Goal: Task Accomplishment & Management: Use online tool/utility

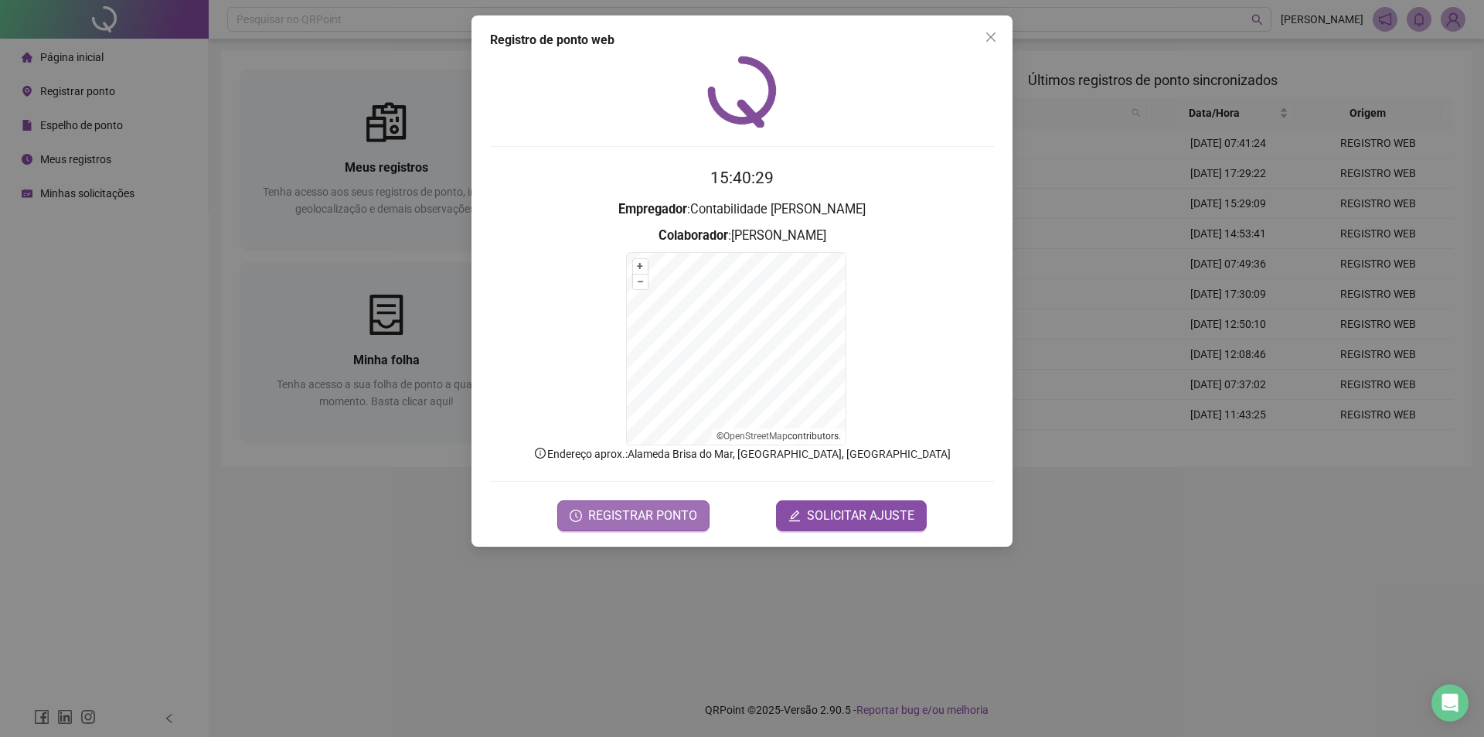
click at [660, 512] on span "REGISTRAR PONTO" at bounding box center [642, 515] width 109 height 19
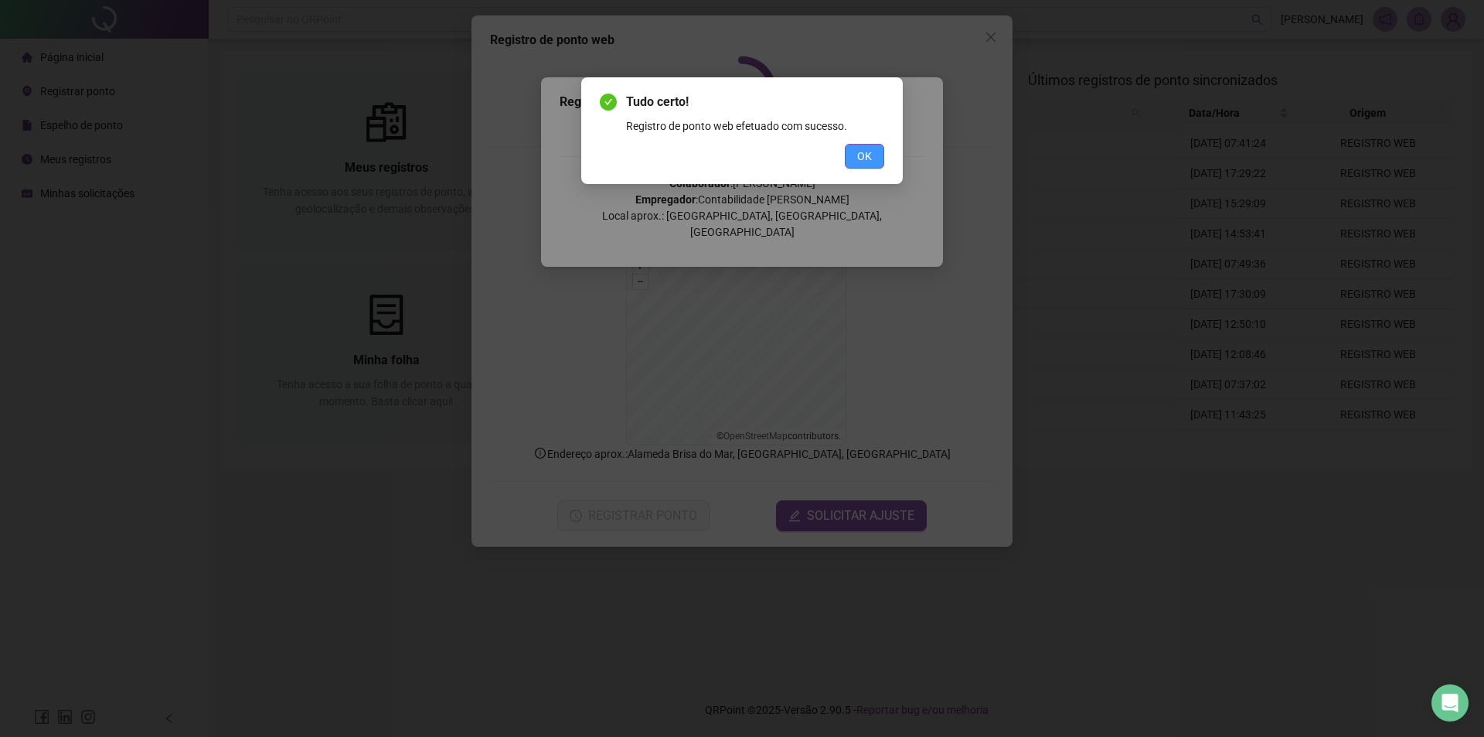
click at [859, 149] on span "OK" at bounding box center [864, 156] width 15 height 17
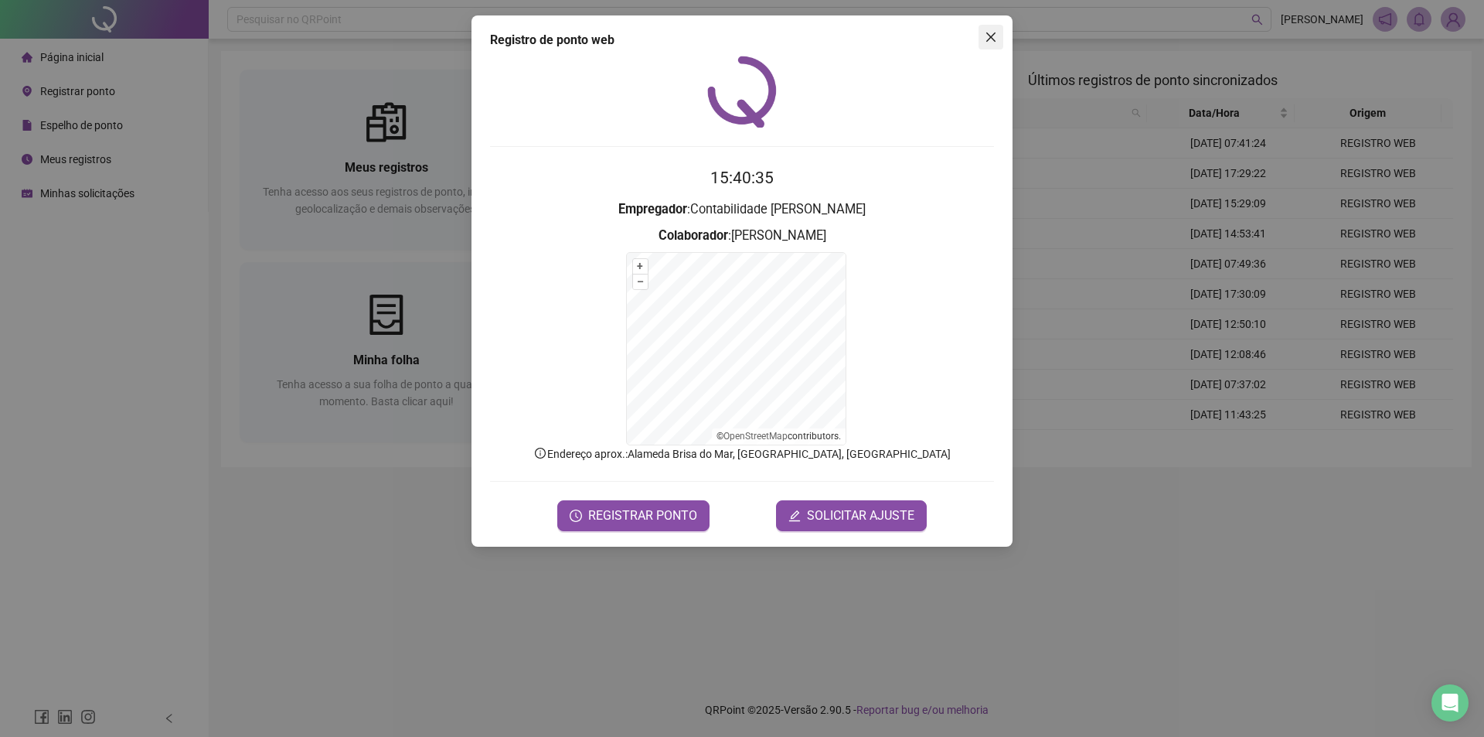
click at [992, 35] on icon "close" at bounding box center [991, 37] width 12 height 12
